Goal: Task Accomplishment & Management: Manage account settings

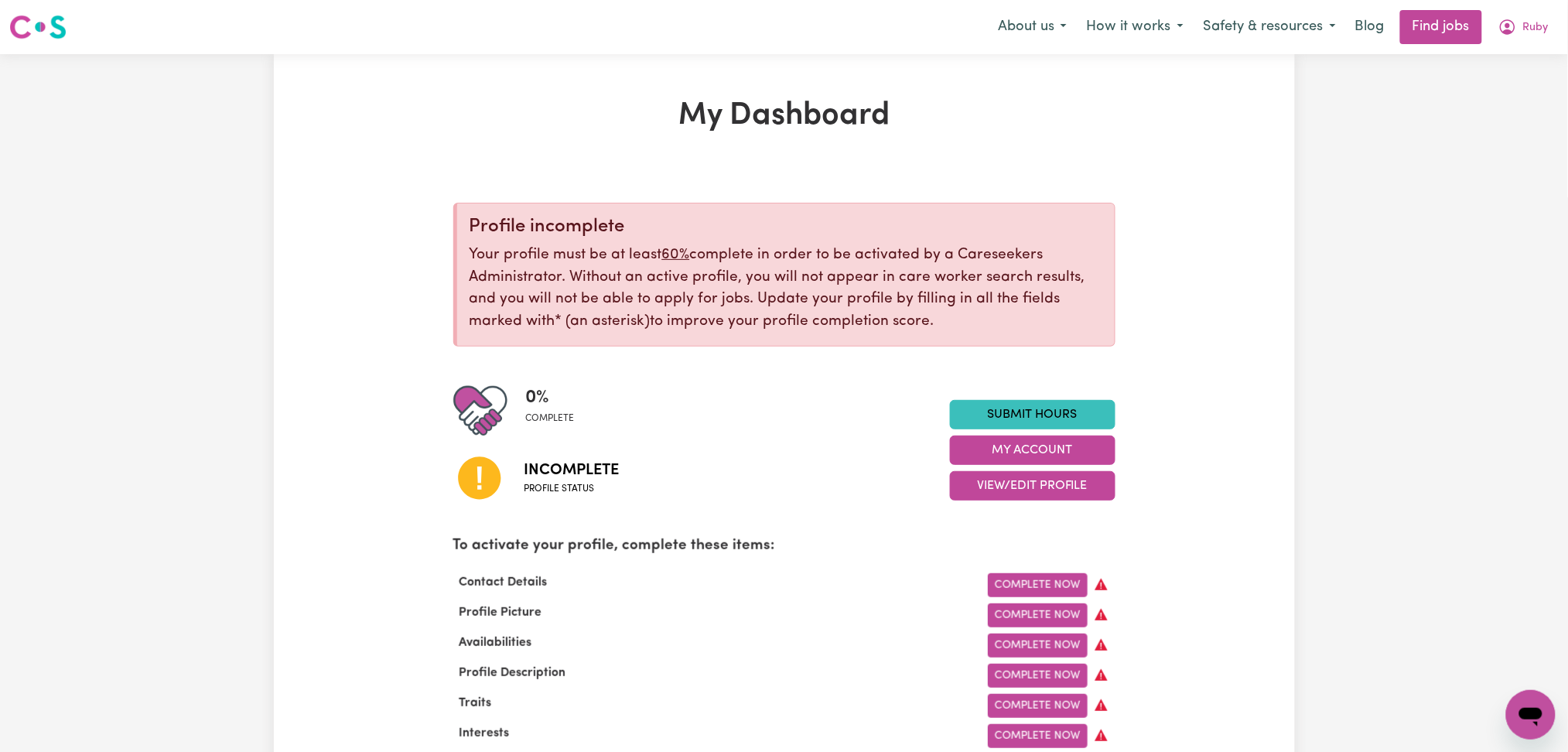
drag, startPoint x: 1518, startPoint y: 37, endPoint x: 1499, endPoint y: 71, distance: 38.9
click at [1518, 45] on nav "Menu About us How it works Safety & resources Blog Find jobs Ruby" at bounding box center [784, 27] width 1568 height 54
click at [1528, 32] on span "Ruby" at bounding box center [1536, 28] width 26 height 17
click at [1501, 115] on link "Logout" at bounding box center [1497, 118] width 122 height 29
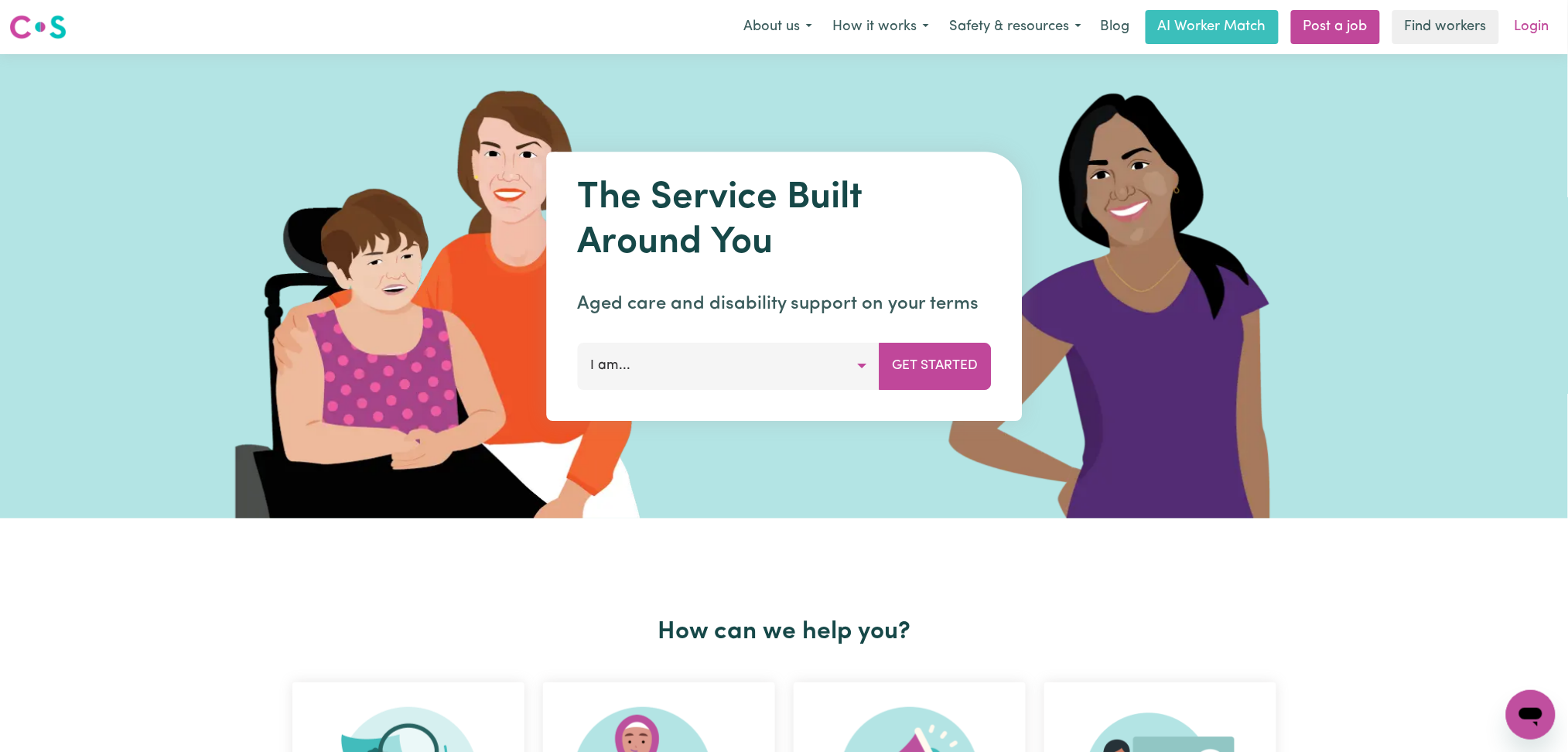
click at [1538, 26] on link "Login" at bounding box center [1532, 27] width 53 height 34
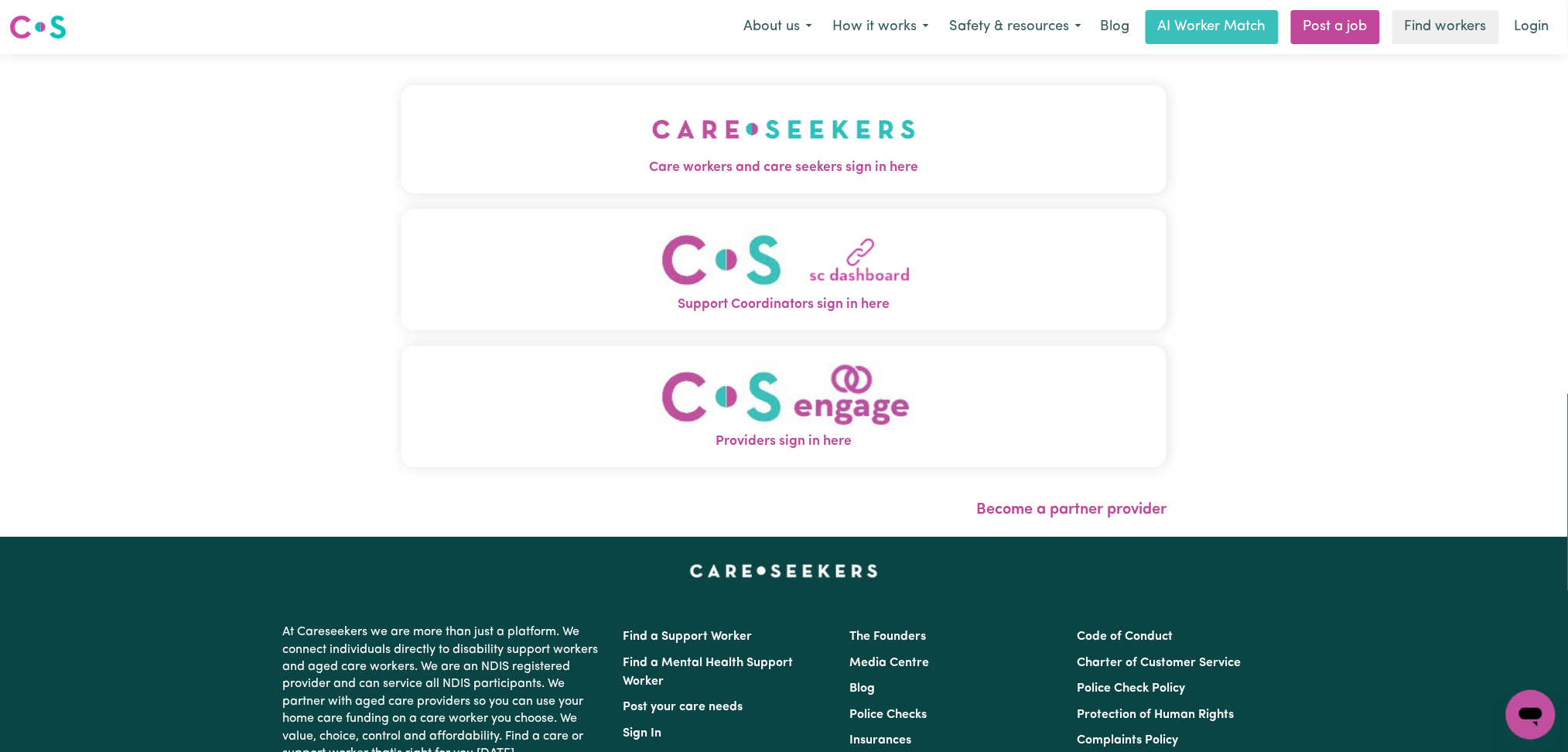
click at [690, 127] on button "Care workers and care seekers sign in here" at bounding box center [785, 140] width 766 height 109
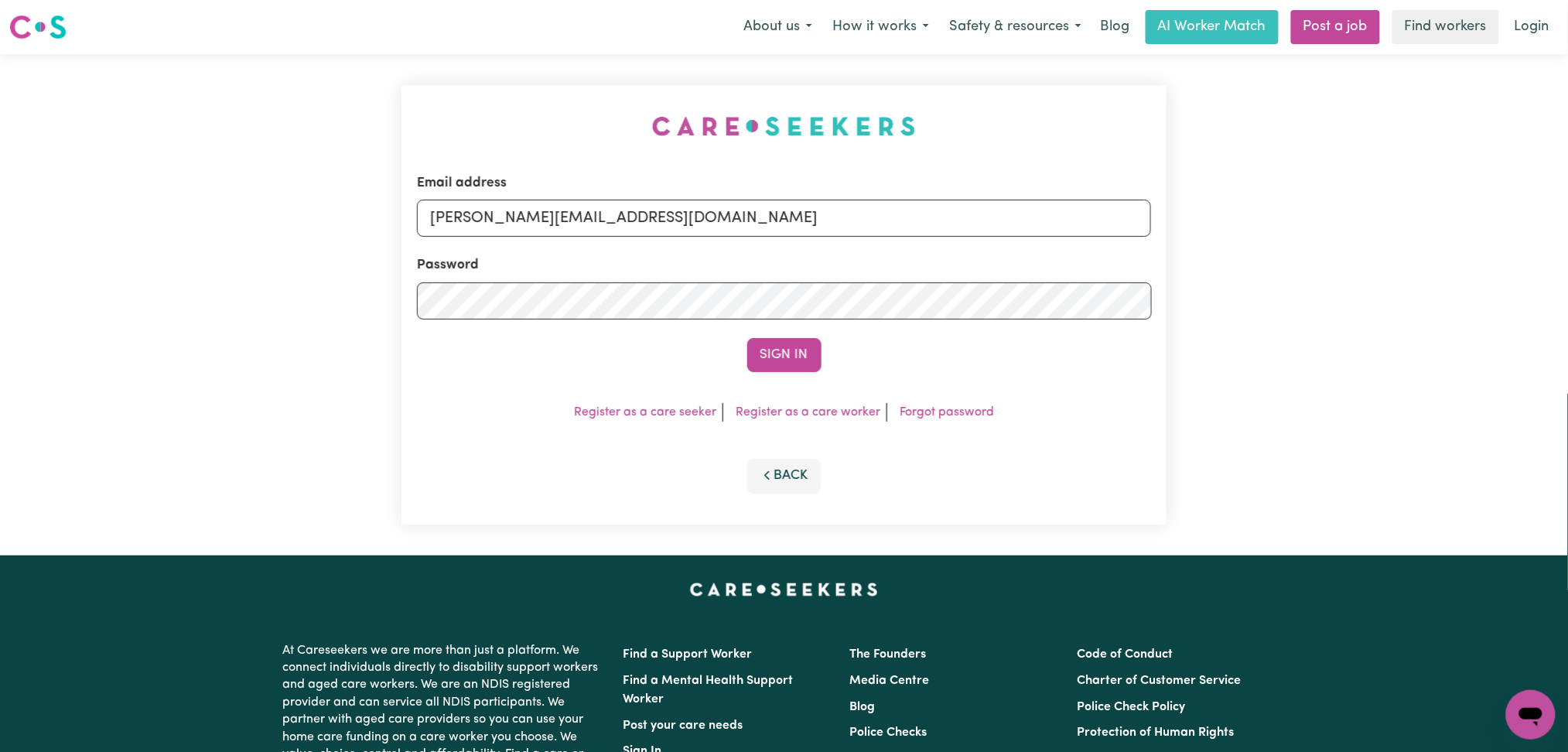
click at [601, 199] on div "Email address [PERSON_NAME][EMAIL_ADDRESS][DOMAIN_NAME]" at bounding box center [784, 205] width 735 height 63
click at [591, 215] on input "[PERSON_NAME][EMAIL_ADDRESS][DOMAIN_NAME]" at bounding box center [784, 218] width 735 height 37
drag, startPoint x: 697, startPoint y: 221, endPoint x: 930, endPoint y: 221, distance: 233.0
click at [930, 221] on input "Superuser~[EMAIL_ADDRESS][DOMAIN_NAME]" at bounding box center [784, 218] width 735 height 37
type input "Superuser~[EMAIL_ADDRESS][DOMAIN_NAME]"
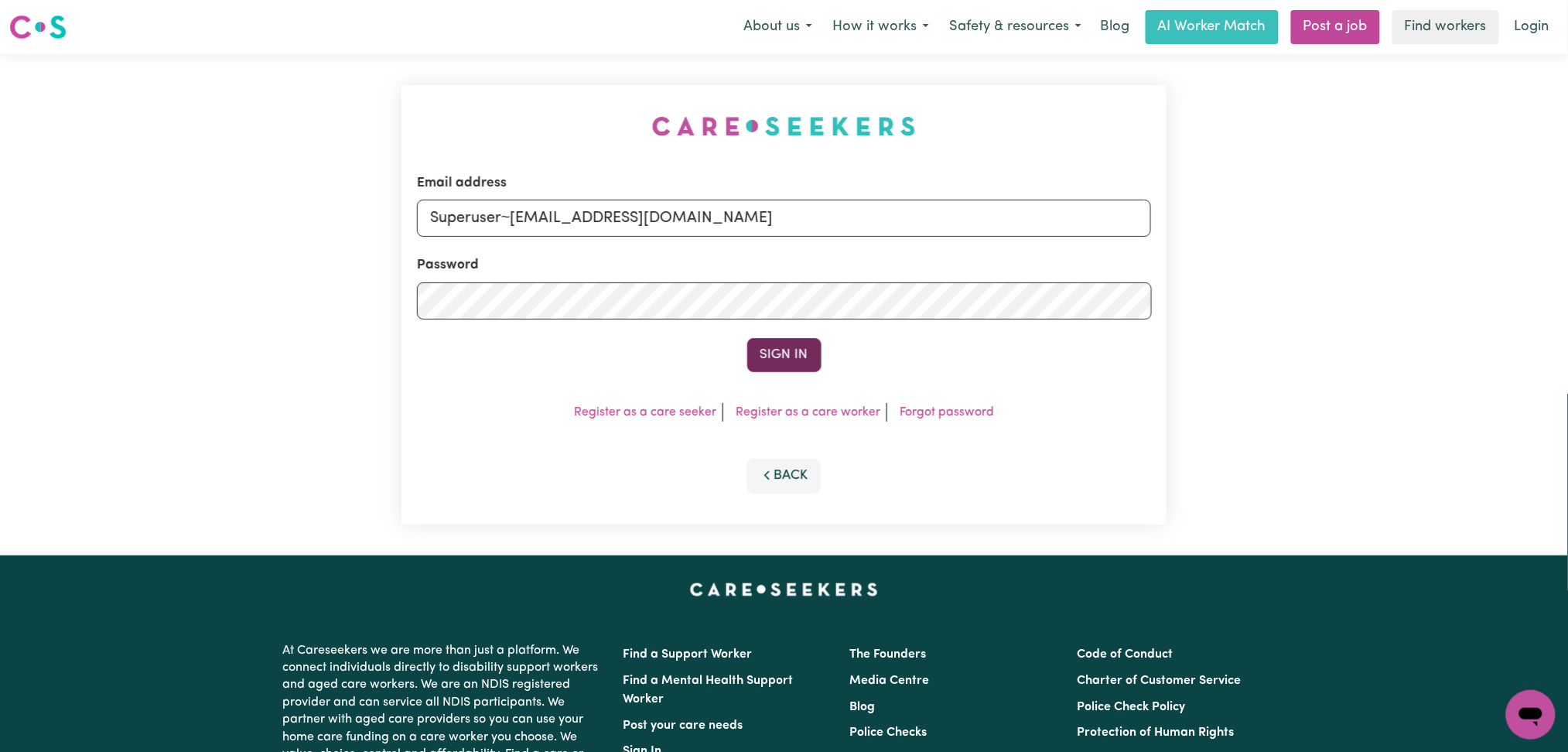
click at [788, 347] on button "Sign In" at bounding box center [784, 356] width 74 height 34
